Goal: Navigation & Orientation: Find specific page/section

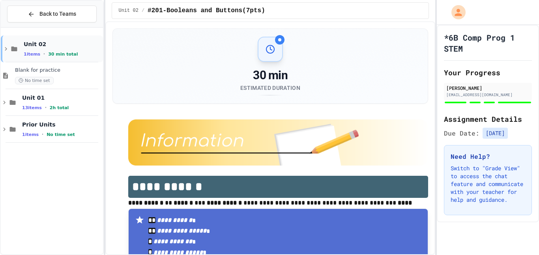
click at [5, 43] on div "Unit 02 1 items • 30 min total" at bounding box center [52, 49] width 102 height 27
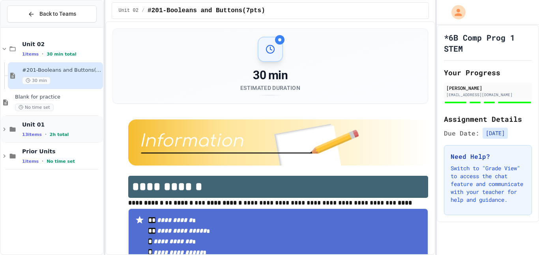
click at [6, 129] on icon at bounding box center [4, 129] width 7 height 7
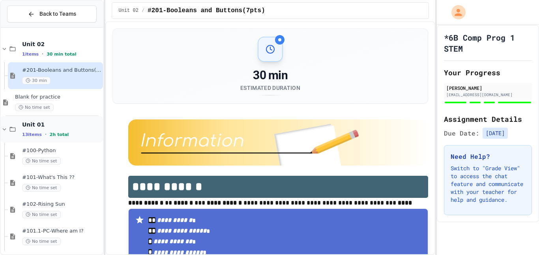
click at [9, 130] on icon at bounding box center [12, 129] width 9 height 7
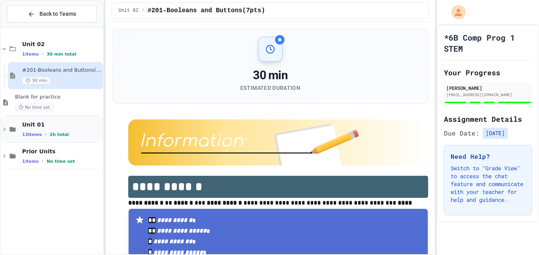
click at [7, 130] on icon at bounding box center [4, 129] width 7 height 7
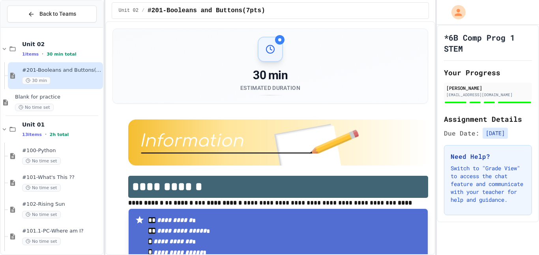
click at [7, 130] on icon at bounding box center [4, 129] width 7 height 7
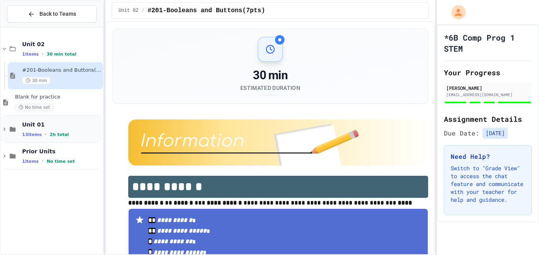
click at [7, 130] on icon at bounding box center [4, 129] width 7 height 7
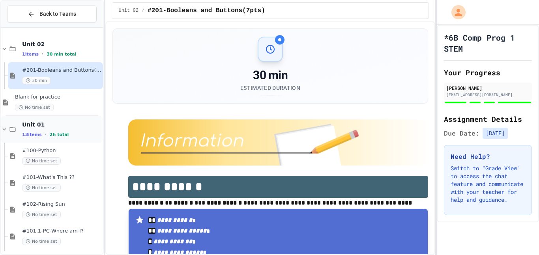
click at [8, 129] on icon at bounding box center [12, 129] width 9 height 7
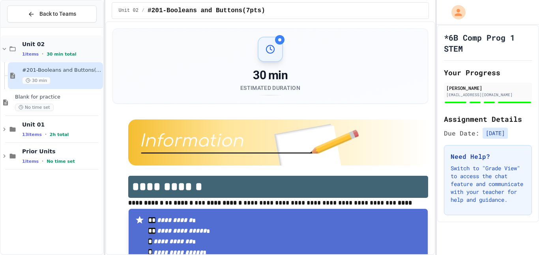
click at [8, 43] on div "Unit 02 1 items • 30 min total" at bounding box center [52, 49] width 102 height 27
